Goal: Information Seeking & Learning: Stay updated

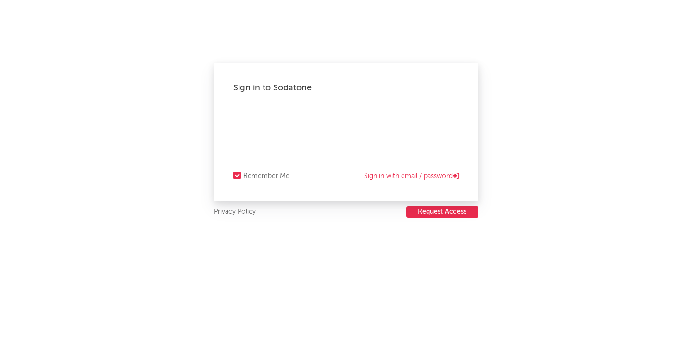
select select "recorded_music"
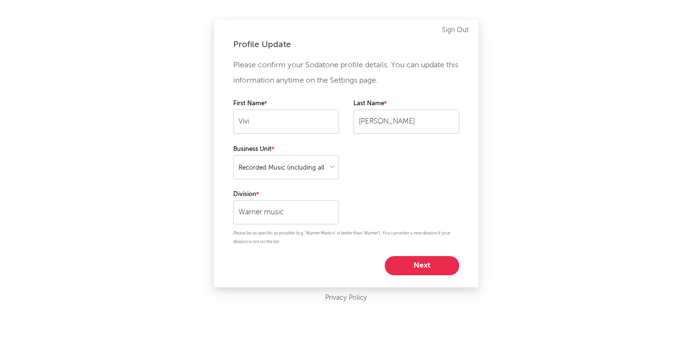
click at [435, 264] on button "Next" at bounding box center [422, 265] width 75 height 19
select select "marketing"
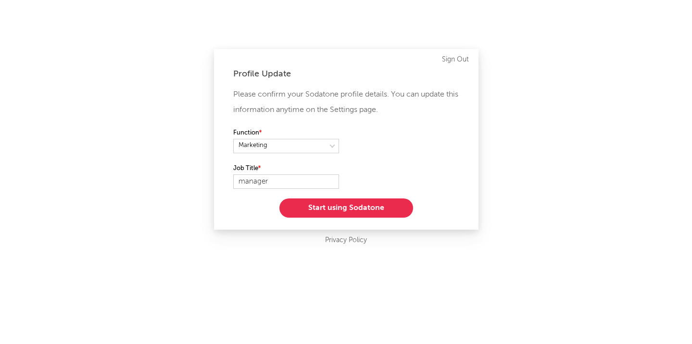
click at [355, 211] on button "Start using Sodatone" at bounding box center [346, 208] width 134 height 19
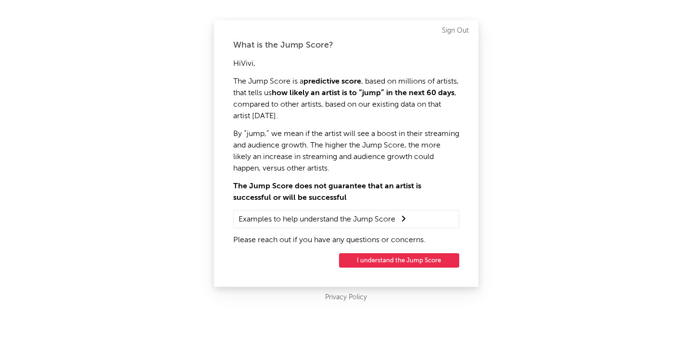
click at [387, 262] on button "I understand the Jump Score" at bounding box center [399, 260] width 120 height 14
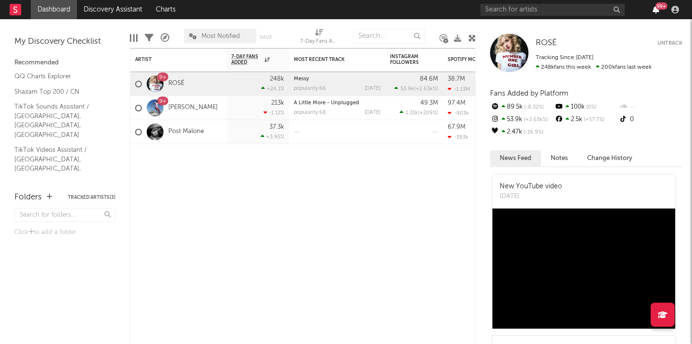
click at [655, 11] on icon "button" at bounding box center [656, 10] width 7 height 8
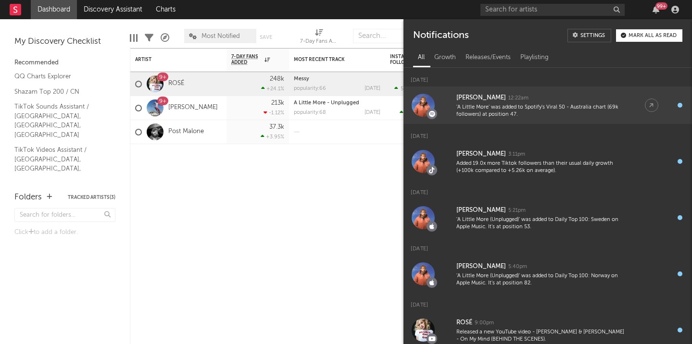
click at [480, 113] on div "'A Little More' was added to Spotify's Viral 50 - Australia chart (69k follower…" at bounding box center [540, 111] width 169 height 15
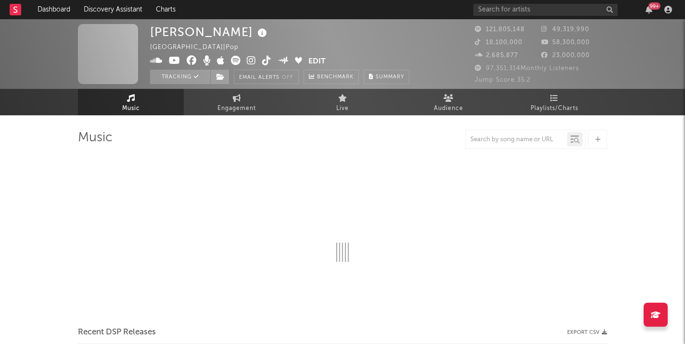
select select "6m"
